Goal: Task Accomplishment & Management: Manage account settings

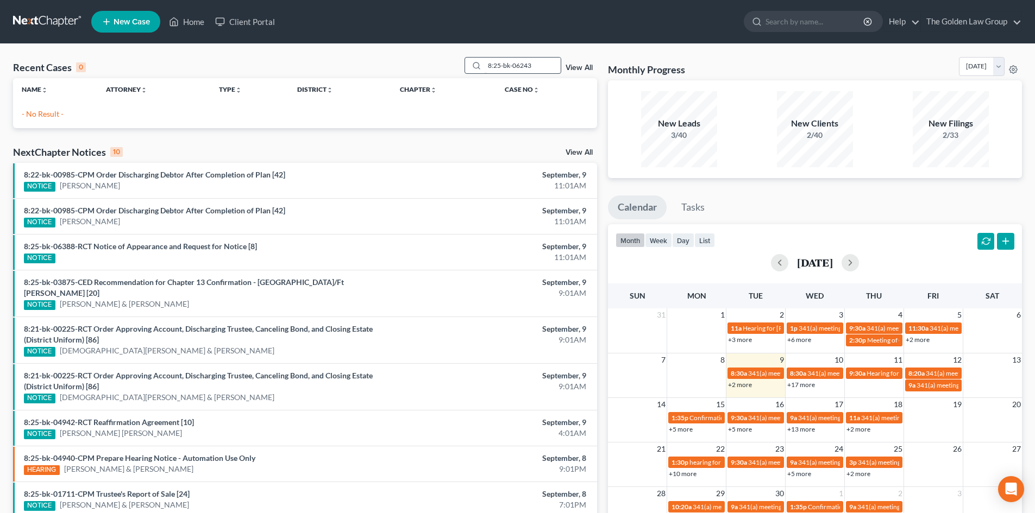
scroll to position [18, 0]
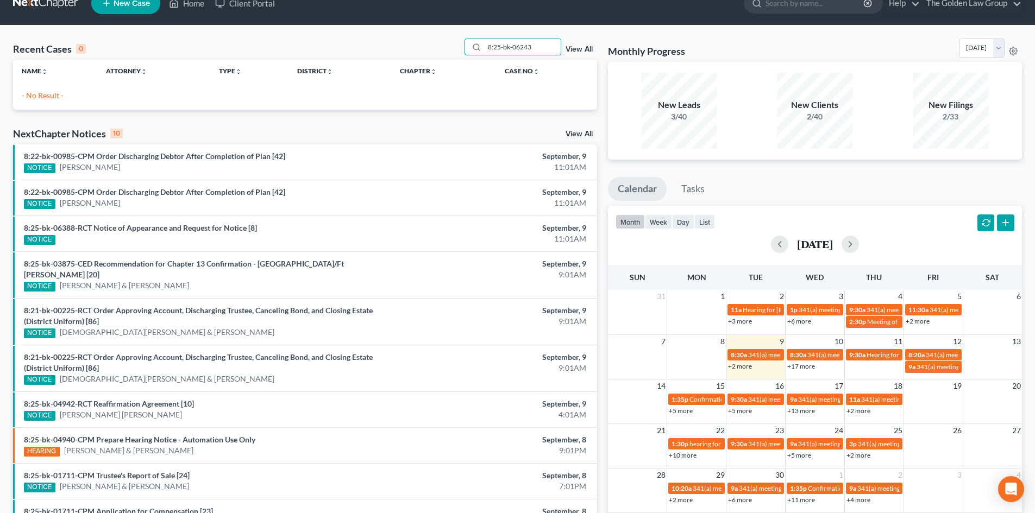
drag, startPoint x: 556, startPoint y: 46, endPoint x: 381, endPoint y: 41, distance: 175.0
click at [381, 41] on div "Recent Cases 0 8:25-bk-06243 View All" at bounding box center [305, 49] width 584 height 21
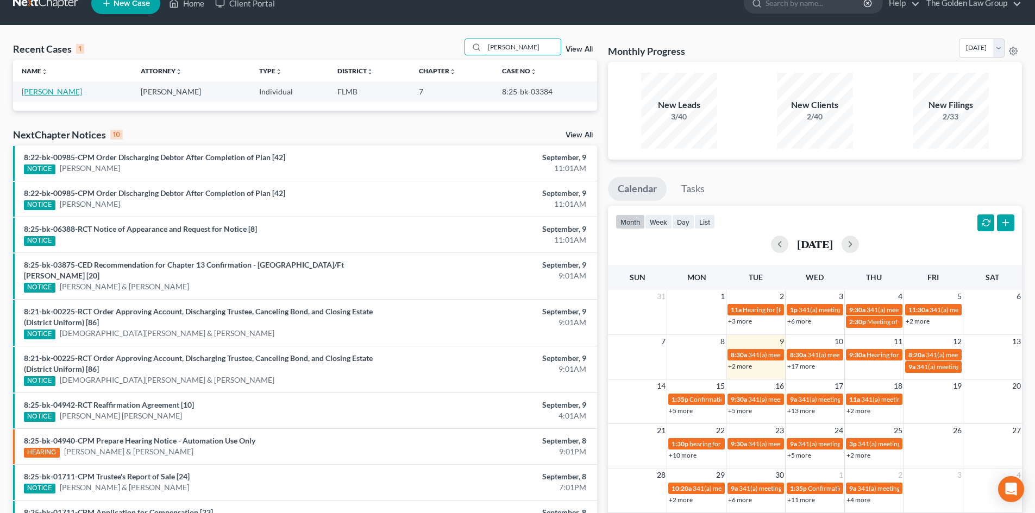
type input "[PERSON_NAME]"
click at [58, 93] on link "[PERSON_NAME]" at bounding box center [52, 91] width 60 height 9
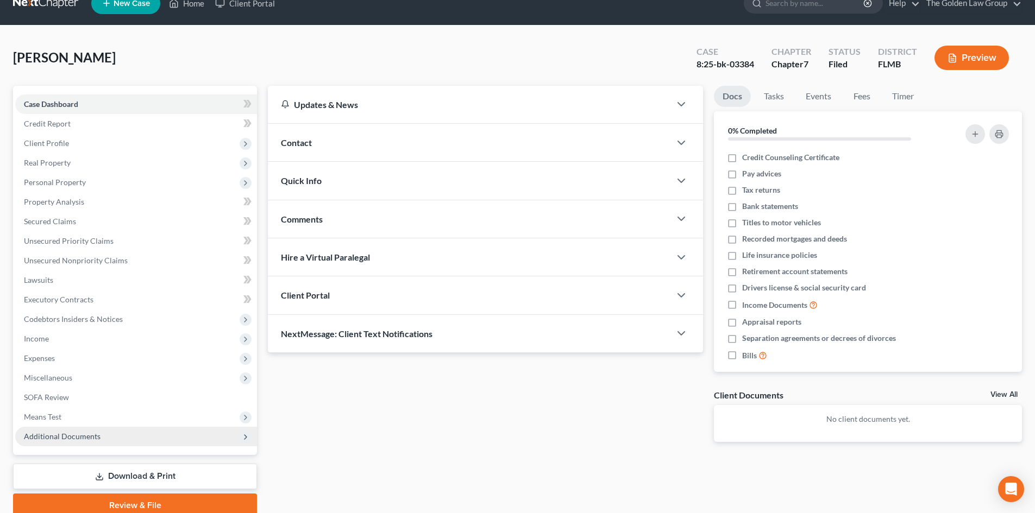
click at [92, 434] on span "Additional Documents" at bounding box center [62, 436] width 77 height 9
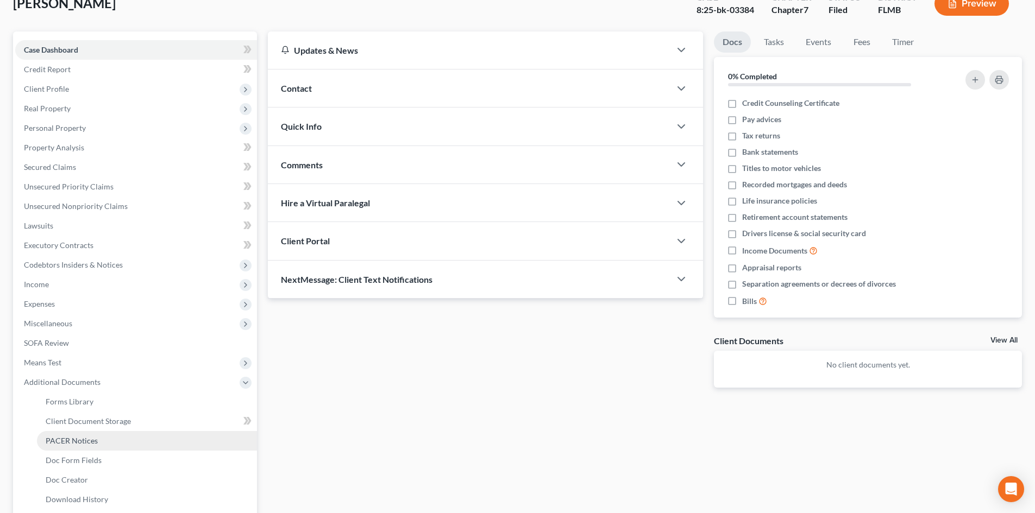
click at [93, 438] on span "PACER Notices" at bounding box center [72, 440] width 52 height 9
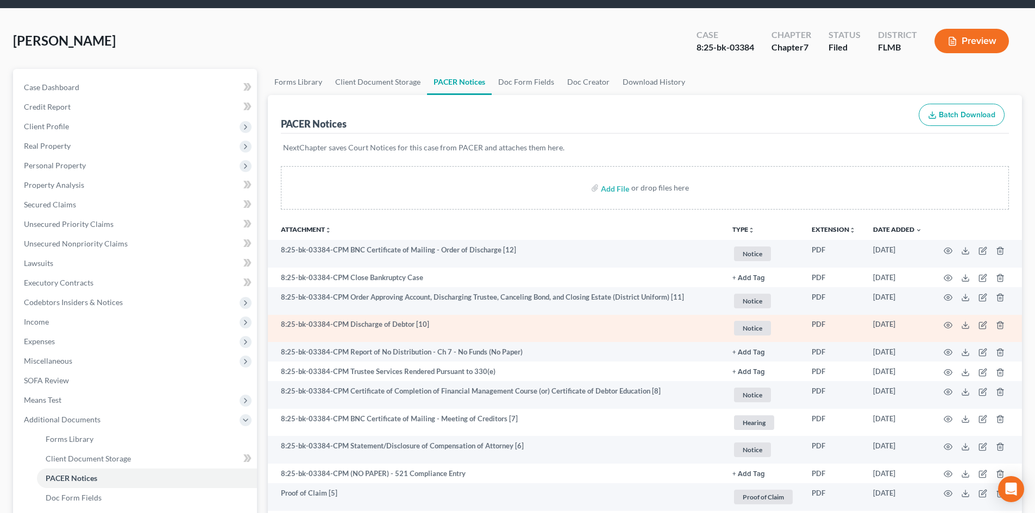
scroll to position [54, 0]
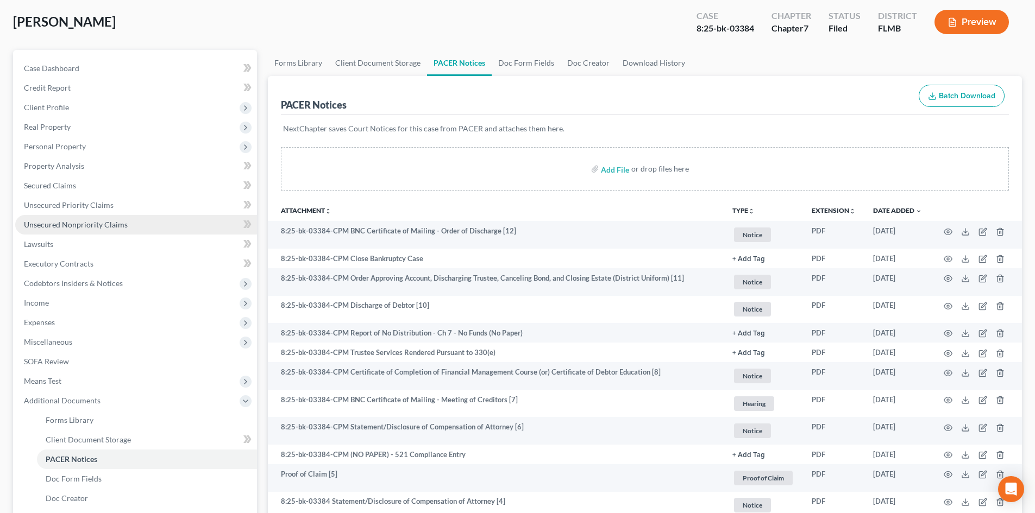
click at [63, 222] on span "Unsecured Nonpriority Claims" at bounding box center [76, 224] width 104 height 9
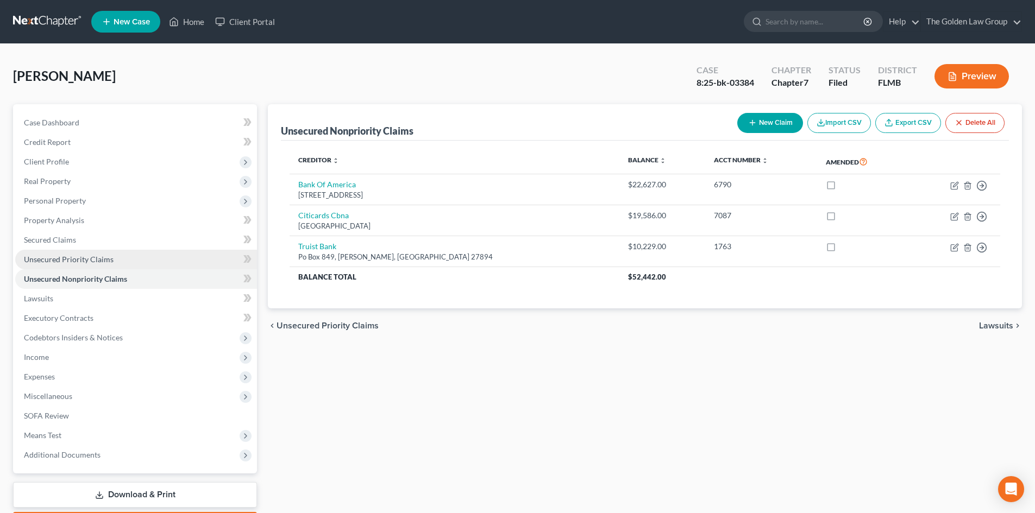
click at [114, 255] on link "Unsecured Priority Claims" at bounding box center [136, 260] width 242 height 20
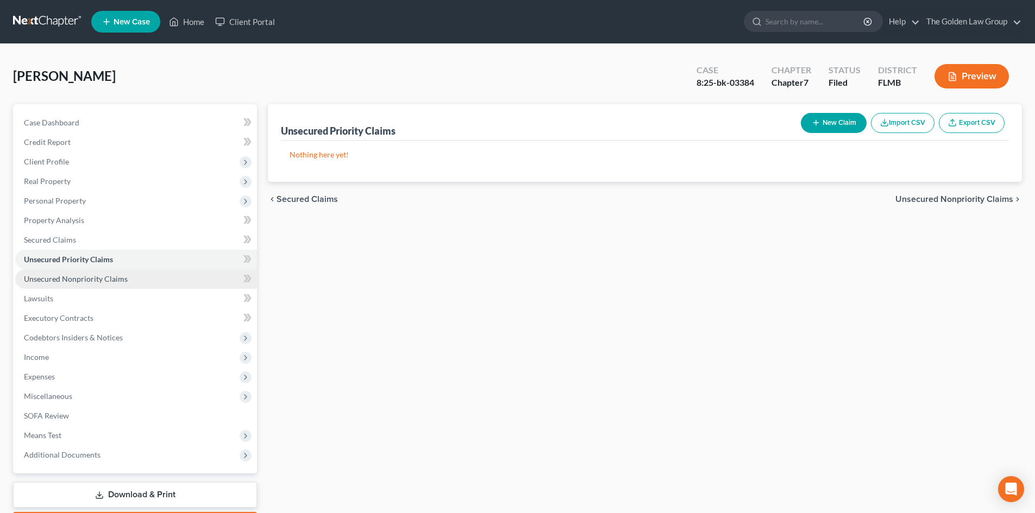
click at [119, 282] on span "Unsecured Nonpriority Claims" at bounding box center [76, 278] width 104 height 9
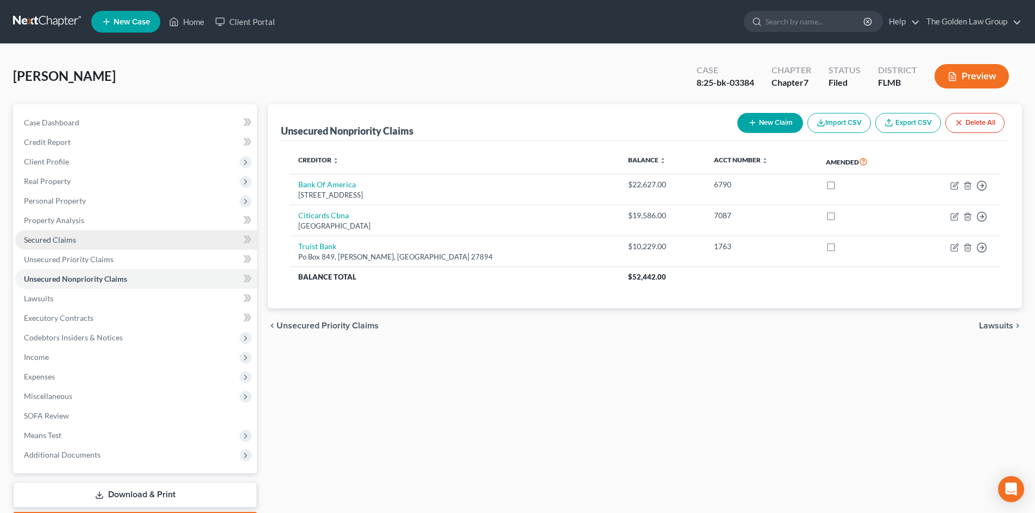
click at [68, 240] on span "Secured Claims" at bounding box center [50, 239] width 52 height 9
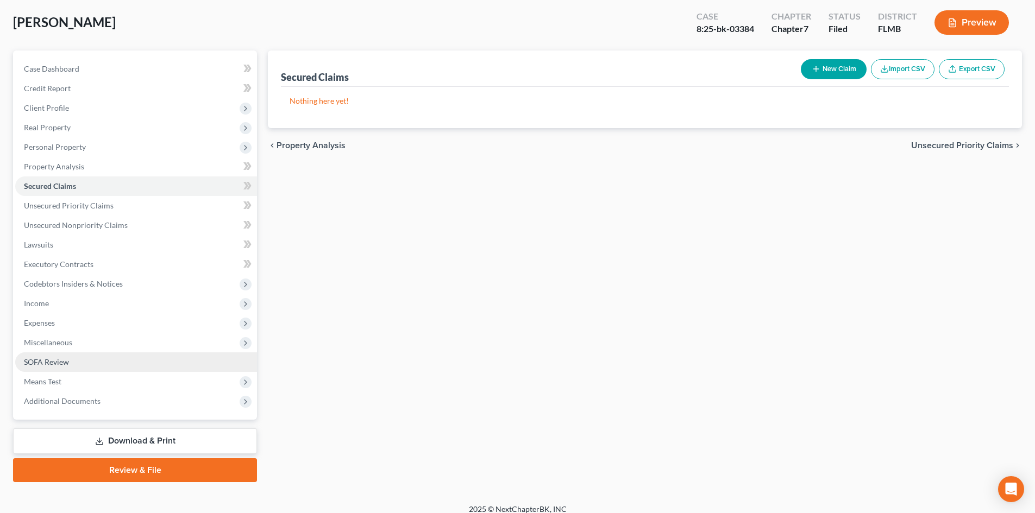
scroll to position [54, 0]
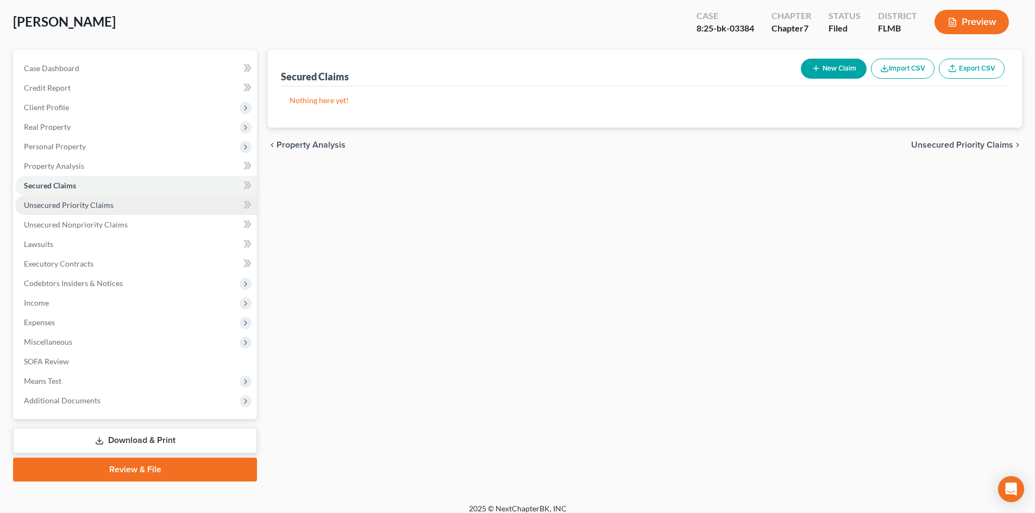
click at [81, 208] on span "Unsecured Priority Claims" at bounding box center [69, 204] width 90 height 9
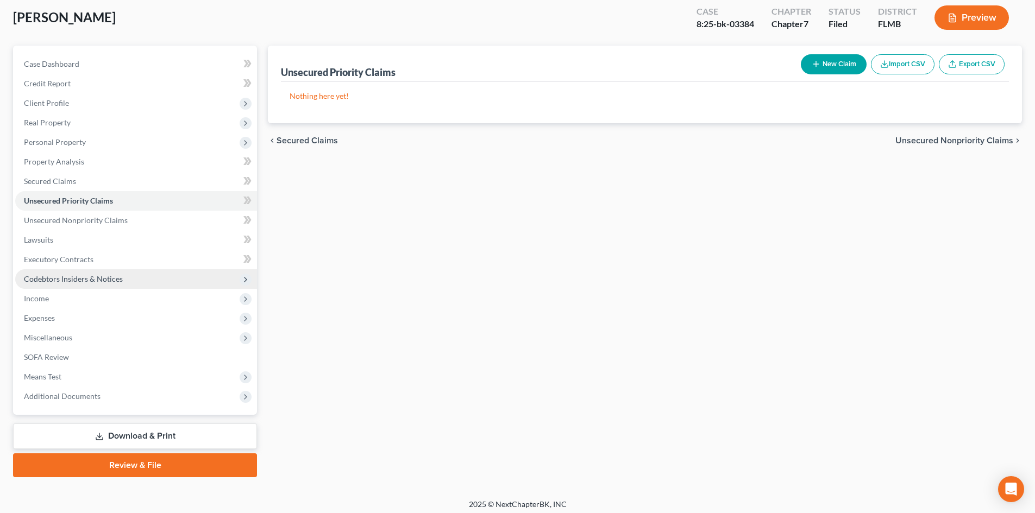
scroll to position [64, 0]
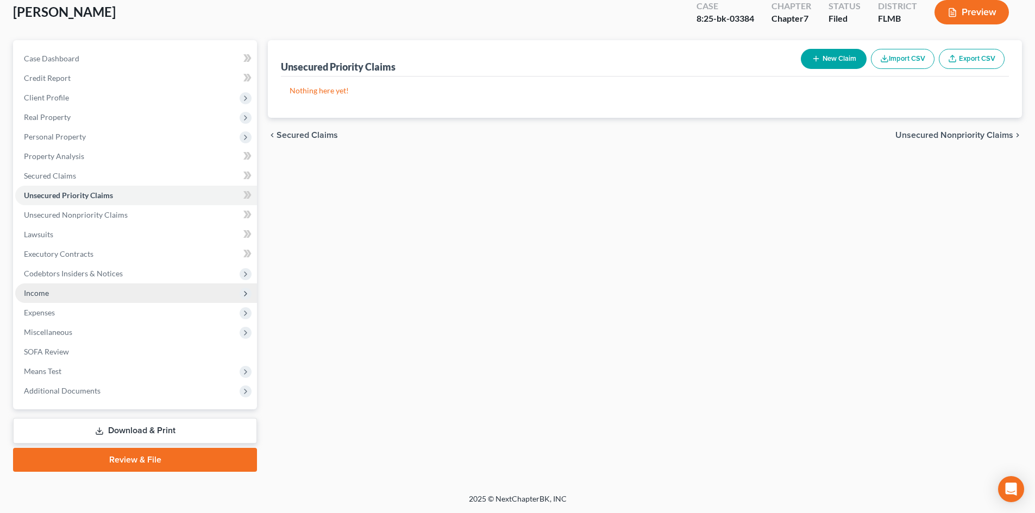
drag, startPoint x: 29, startPoint y: 291, endPoint x: 39, endPoint y: 288, distance: 10.3
click at [29, 291] on span "Income" at bounding box center [36, 293] width 25 height 9
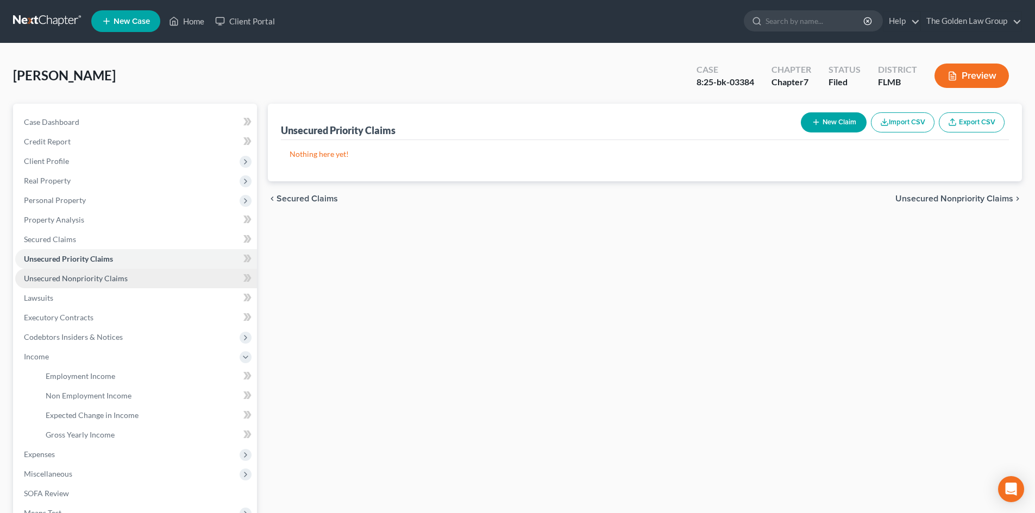
scroll to position [0, 0]
